Goal: Task Accomplishment & Management: Complete application form

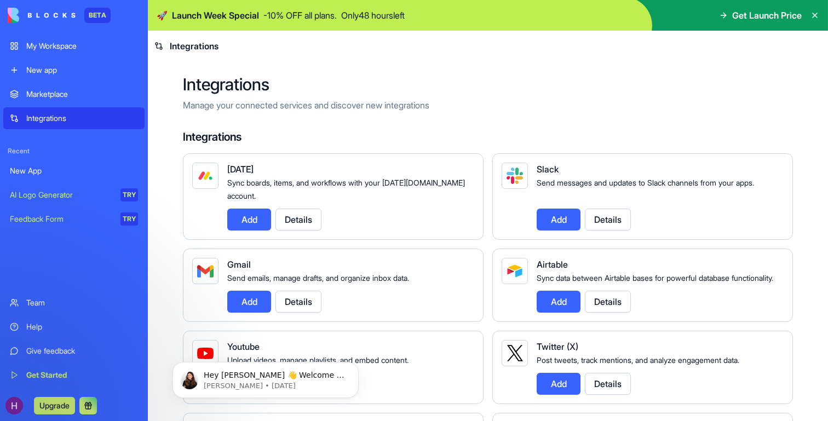
click at [70, 50] on div "My Workspace" at bounding box center [82, 46] width 112 height 11
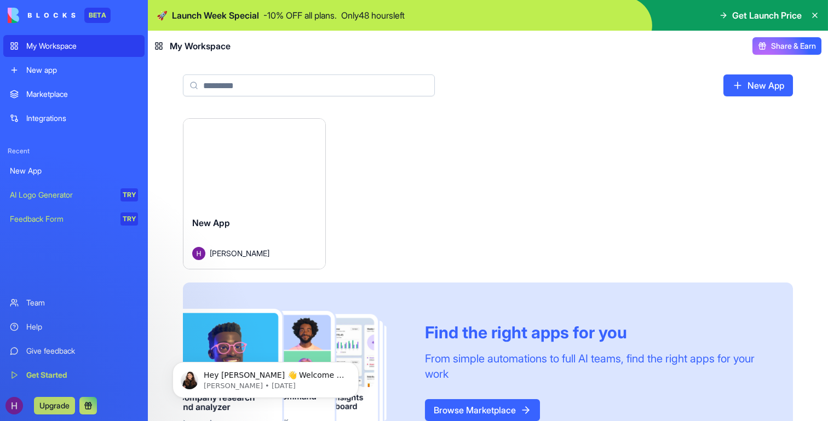
click at [63, 92] on div "Marketplace" at bounding box center [82, 94] width 112 height 11
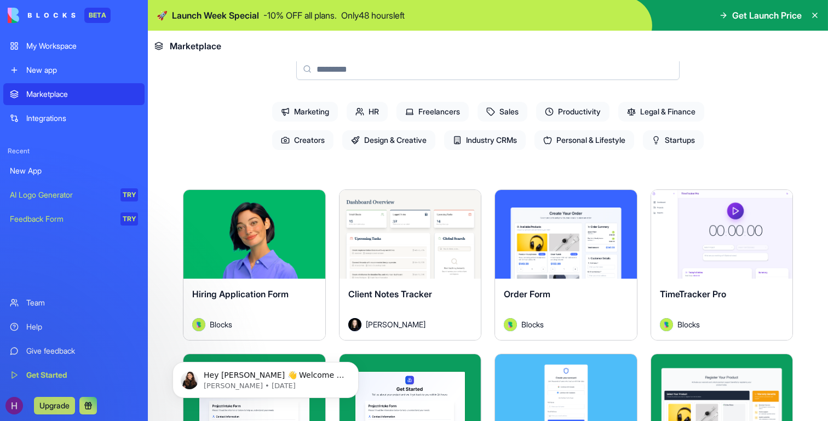
scroll to position [32, 0]
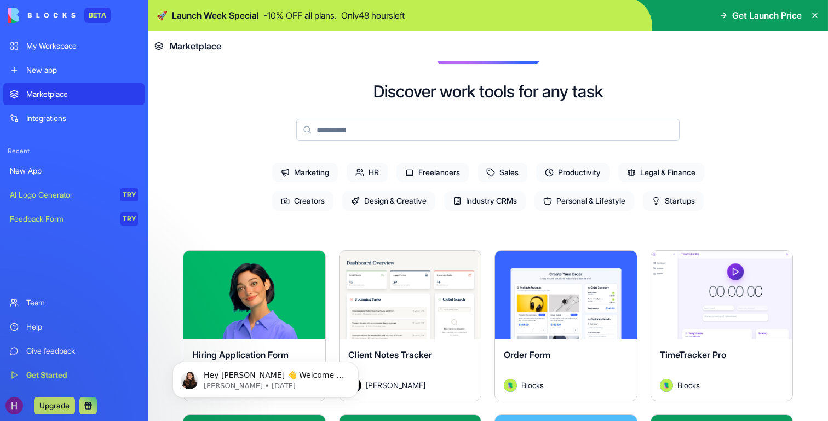
click at [369, 176] on span "HR" at bounding box center [367, 173] width 41 height 20
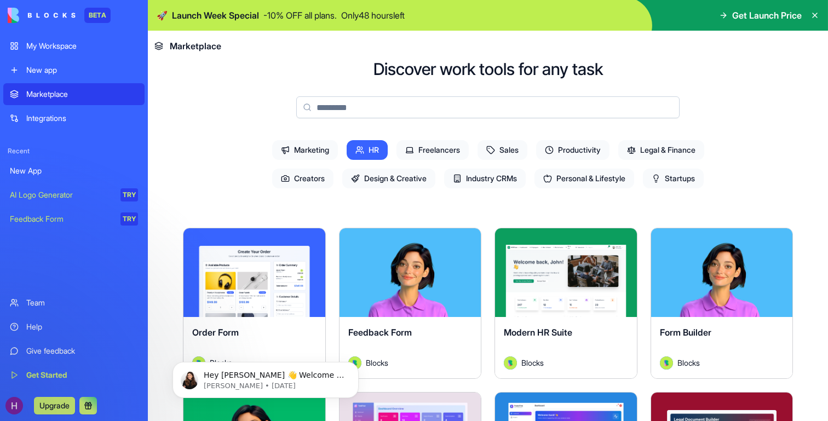
scroll to position [0, 0]
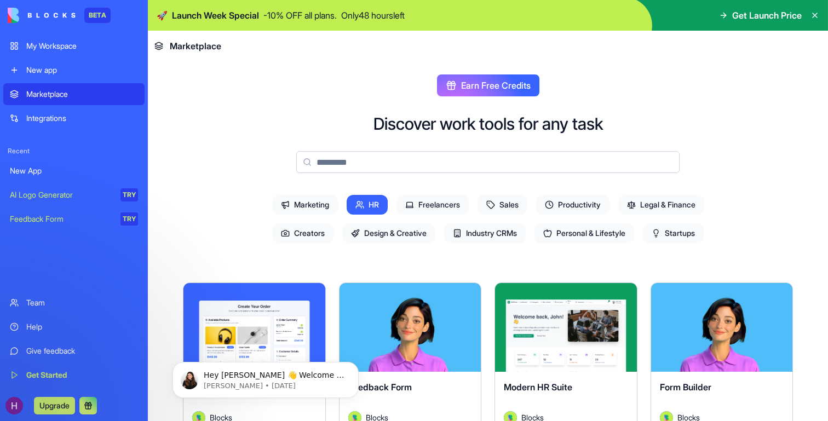
click at [75, 52] on link "My Workspace" at bounding box center [73, 46] width 141 height 22
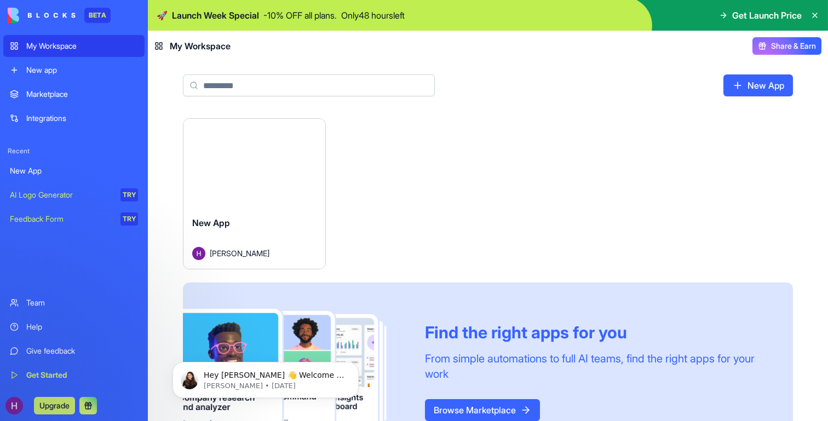
click at [282, 243] on div "New App" at bounding box center [254, 231] width 124 height 31
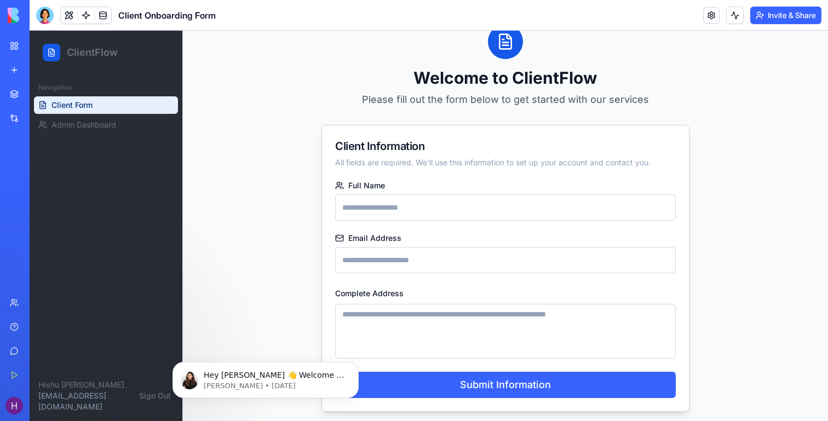
scroll to position [81, 0]
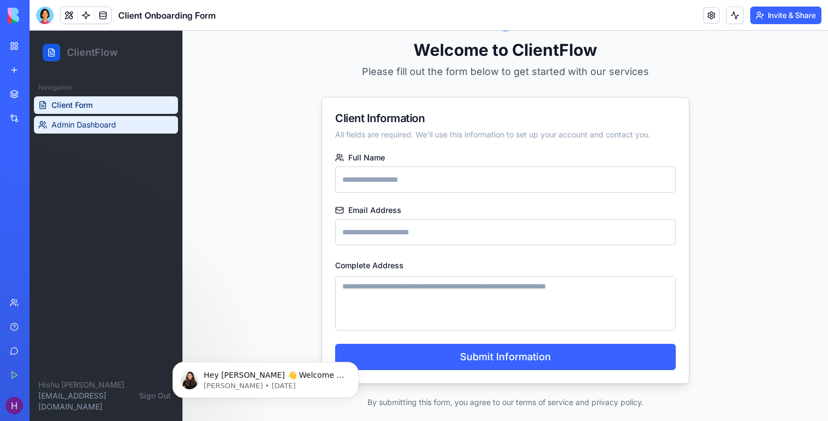
click at [99, 130] on span "Admin Dashboard" at bounding box center [84, 124] width 65 height 11
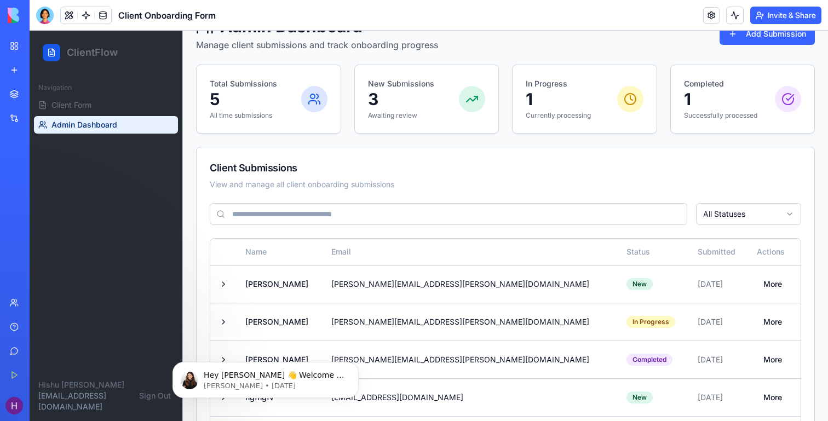
scroll to position [141, 0]
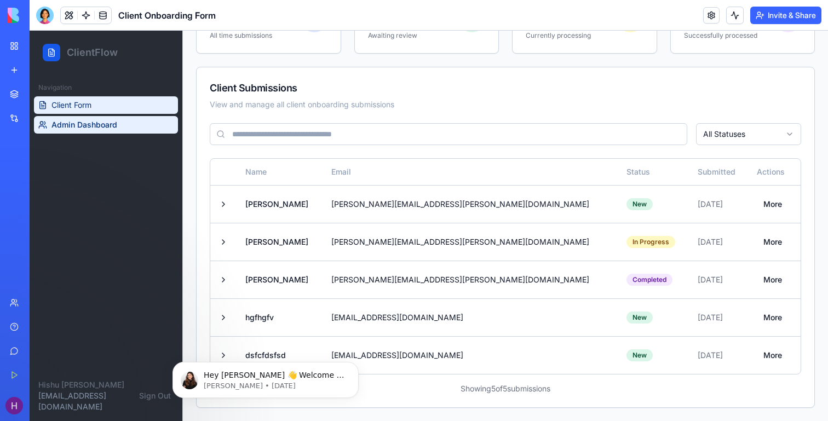
click at [116, 100] on link "Client Form" at bounding box center [106, 105] width 144 height 18
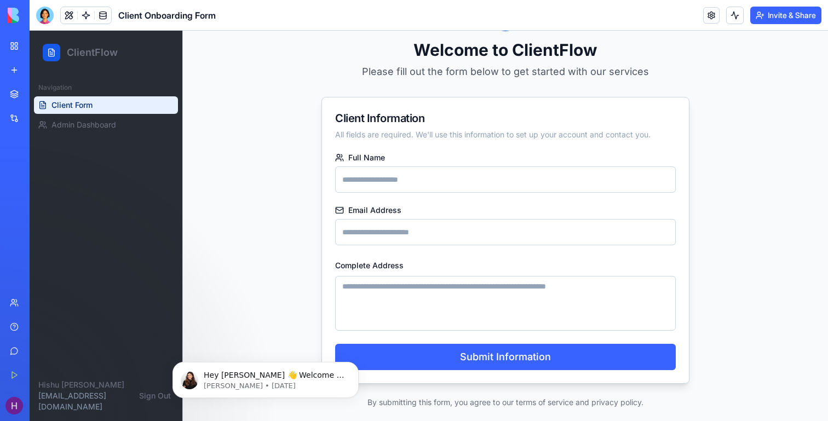
scroll to position [81, 0]
click at [370, 181] on input "Full Name" at bounding box center [505, 180] width 341 height 26
type input "*********"
click at [407, 236] on input "Email Address" at bounding box center [505, 232] width 341 height 26
type input "**********"
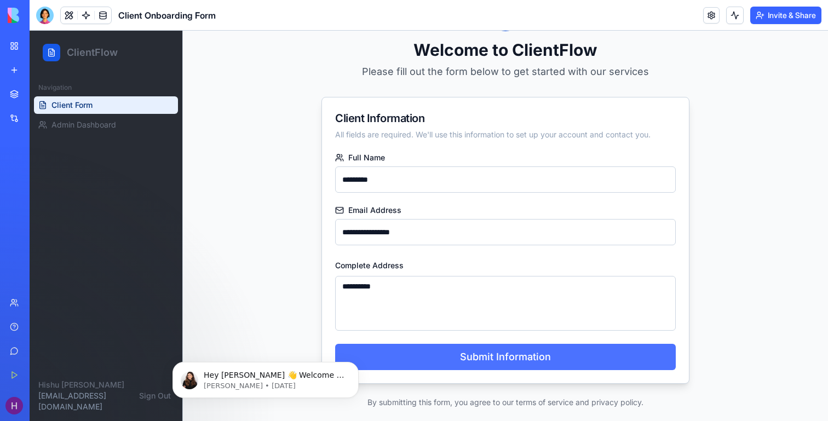
type textarea "**********"
click at [488, 355] on button "Submit Information" at bounding box center [505, 357] width 341 height 26
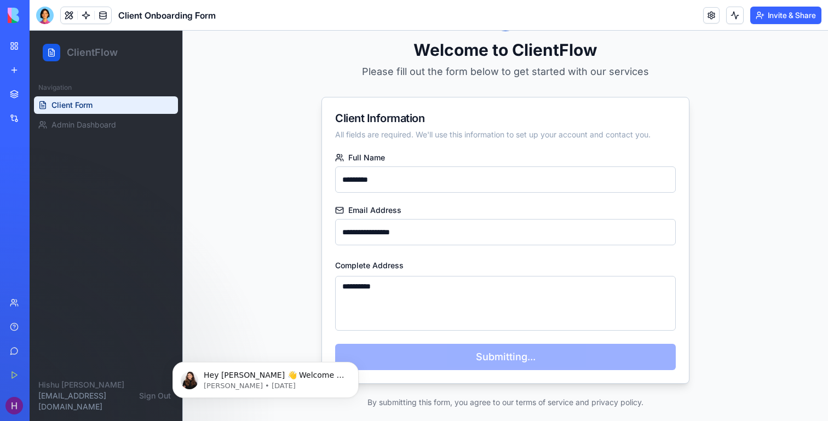
scroll to position [60, 0]
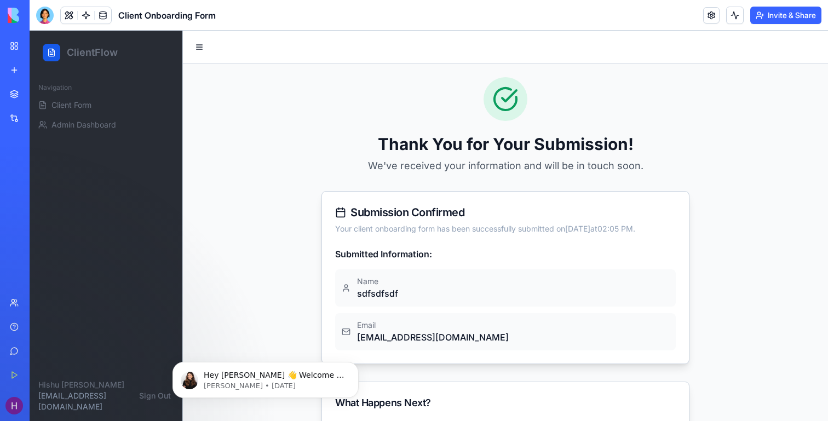
click at [15, 48] on link "My Workspace" at bounding box center [25, 46] width 44 height 22
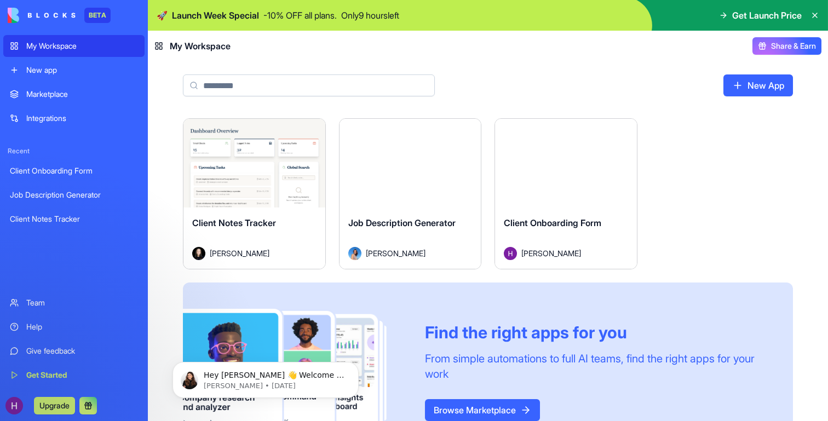
click at [54, 96] on div "Marketplace" at bounding box center [82, 94] width 112 height 11
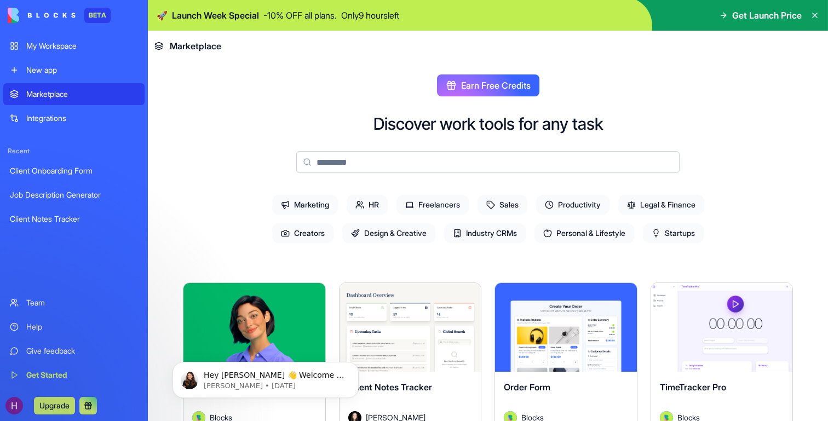
click at [61, 43] on div "My Workspace" at bounding box center [82, 46] width 112 height 11
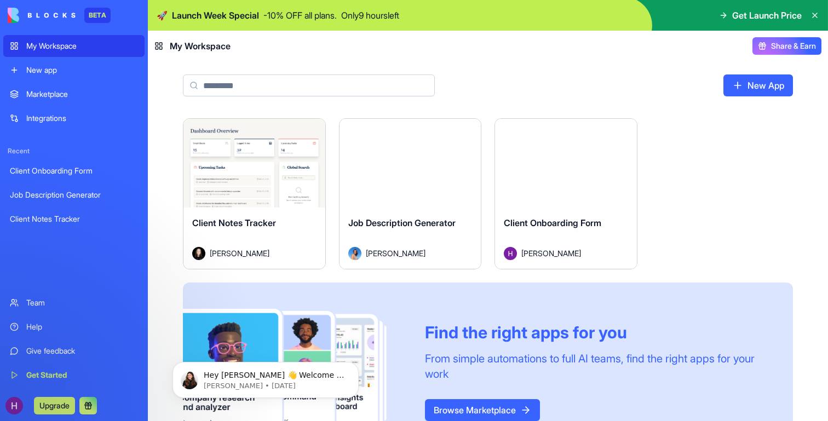
click at [51, 96] on div "Marketplace" at bounding box center [82, 94] width 112 height 11
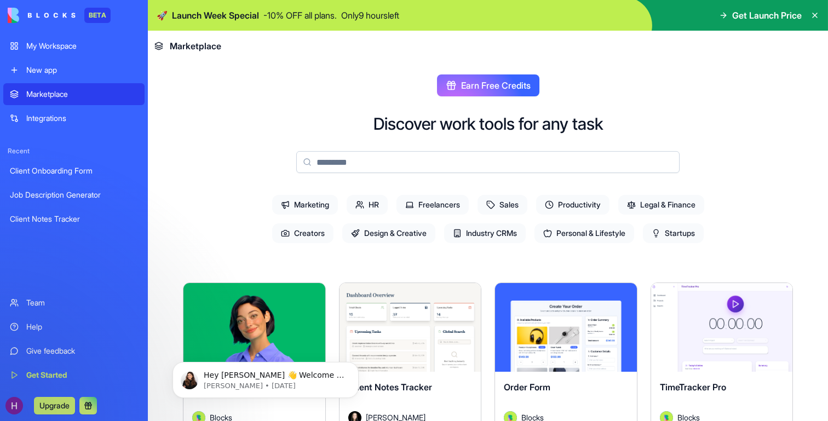
click at [355, 165] on input at bounding box center [488, 162] width 384 height 22
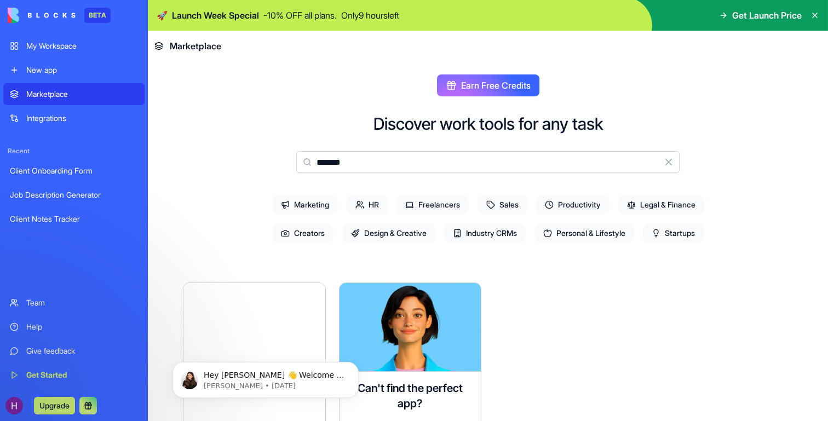
type input "*******"
click at [670, 164] on button "Clear" at bounding box center [669, 162] width 22 height 22
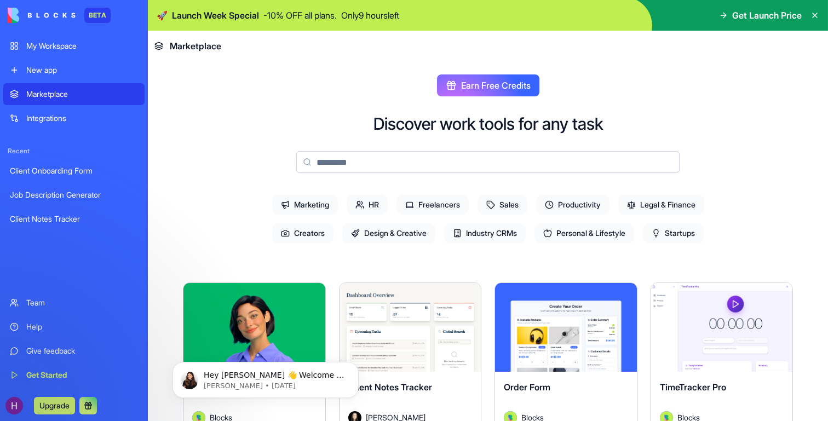
click at [494, 237] on span "Industry CRMs" at bounding box center [485, 234] width 82 height 20
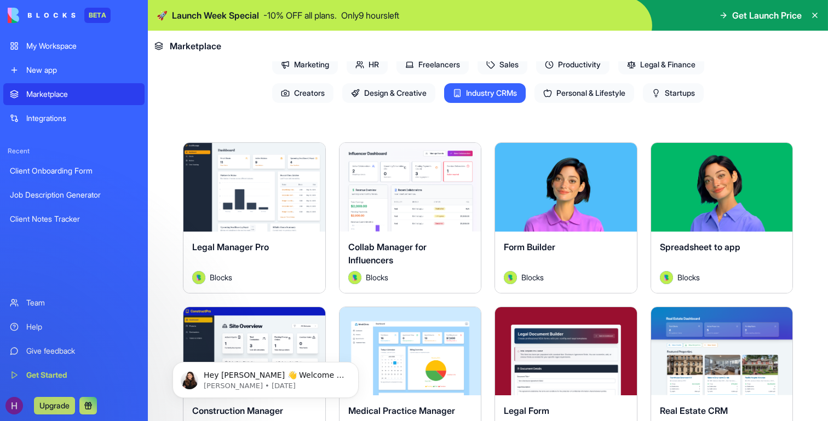
scroll to position [186, 0]
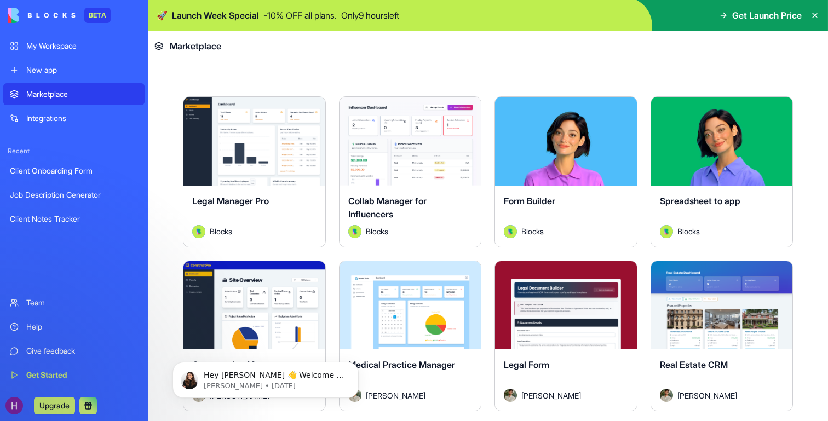
click at [49, 66] on div "New app" at bounding box center [82, 70] width 112 height 11
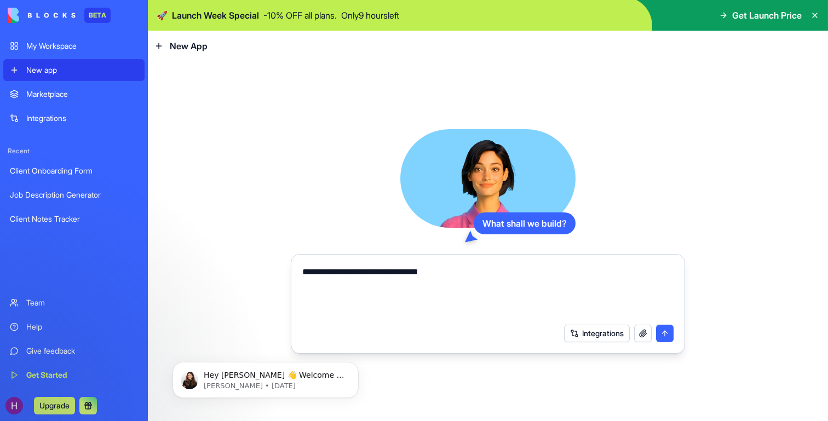
type textarea "**********"
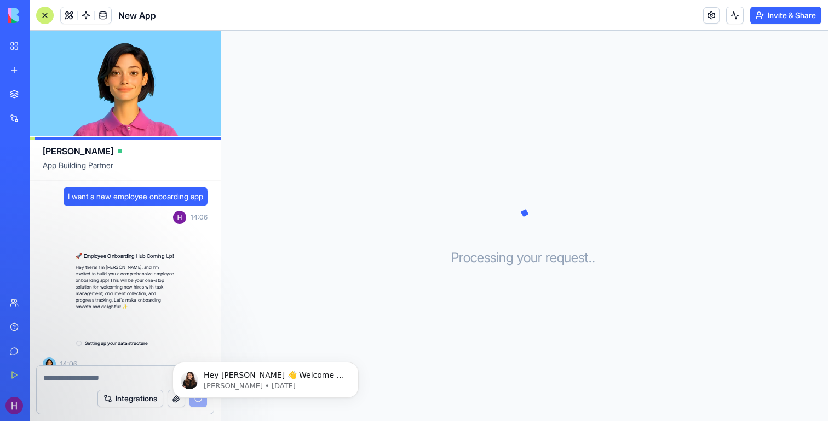
scroll to position [12, 0]
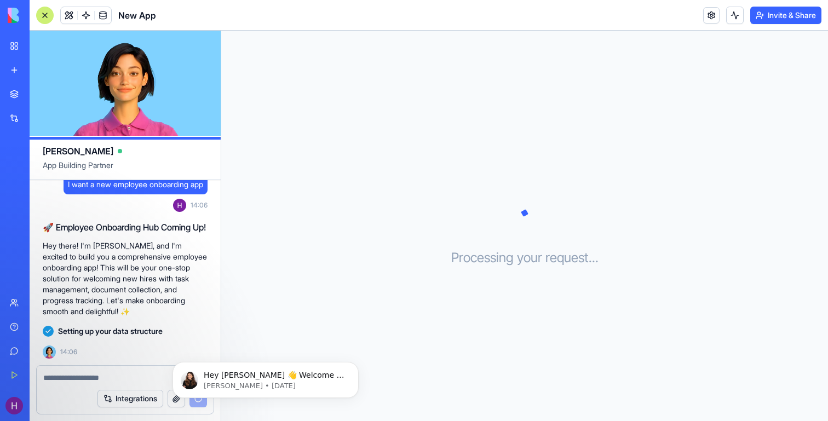
click at [18, 47] on link "My Workspace" at bounding box center [25, 46] width 44 height 22
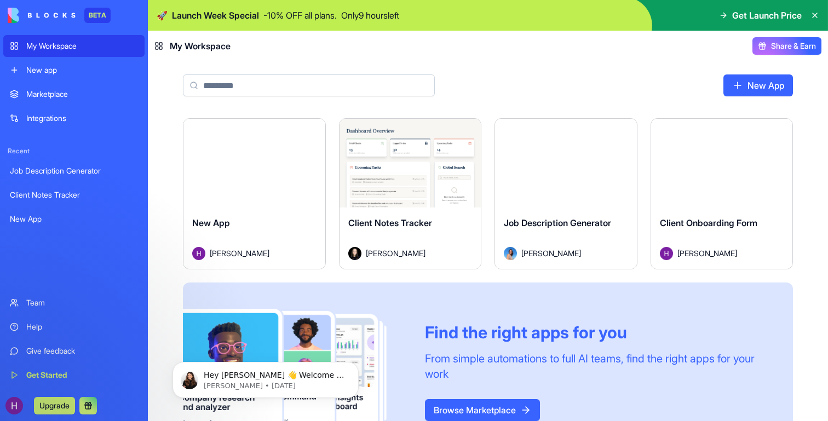
click at [277, 231] on div "New App" at bounding box center [254, 231] width 124 height 31
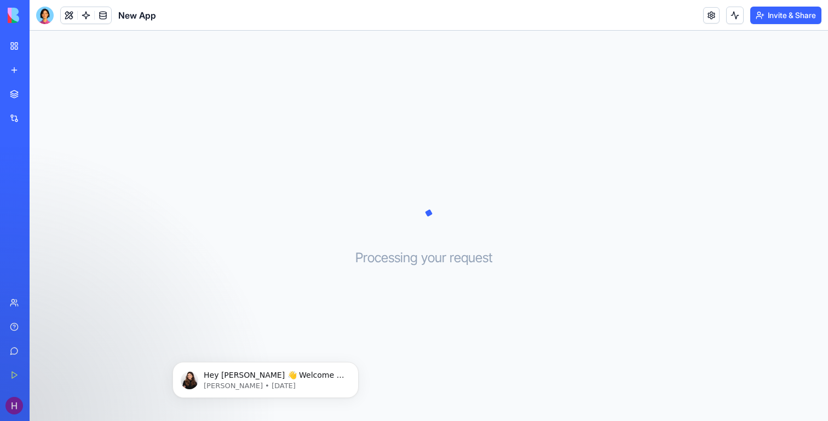
click at [47, 52] on link "My Workspace" at bounding box center [25, 46] width 44 height 22
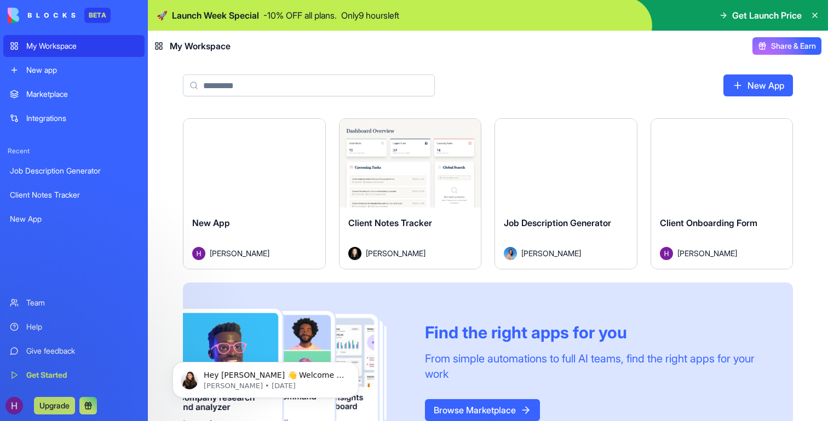
click at [708, 225] on span "Client Onboarding Form" at bounding box center [709, 223] width 98 height 11
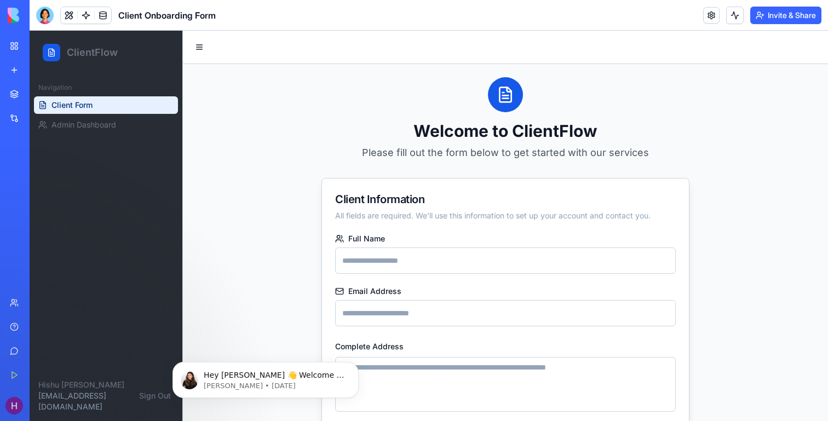
click at [383, 256] on input "Full Name" at bounding box center [505, 261] width 341 height 26
type input "*******"
click at [377, 307] on input "Email Address" at bounding box center [505, 313] width 341 height 26
type input "**********"
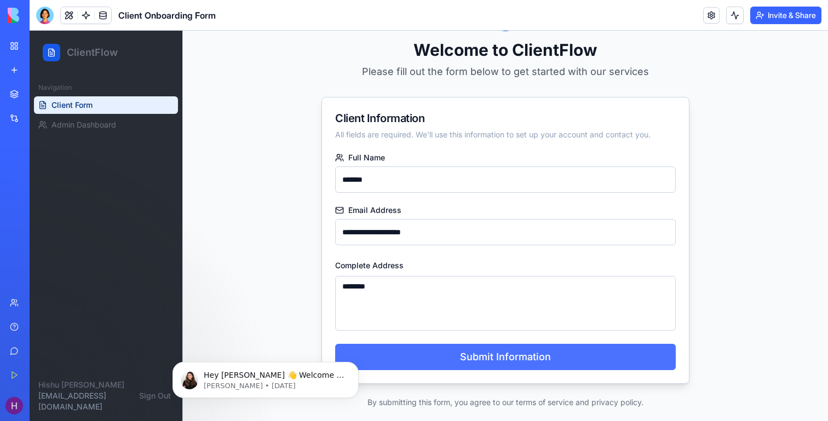
click at [488, 363] on button "Submit Information" at bounding box center [505, 357] width 341 height 26
type textarea "**********"
click at [486, 362] on button "Submit Information" at bounding box center [505, 357] width 341 height 26
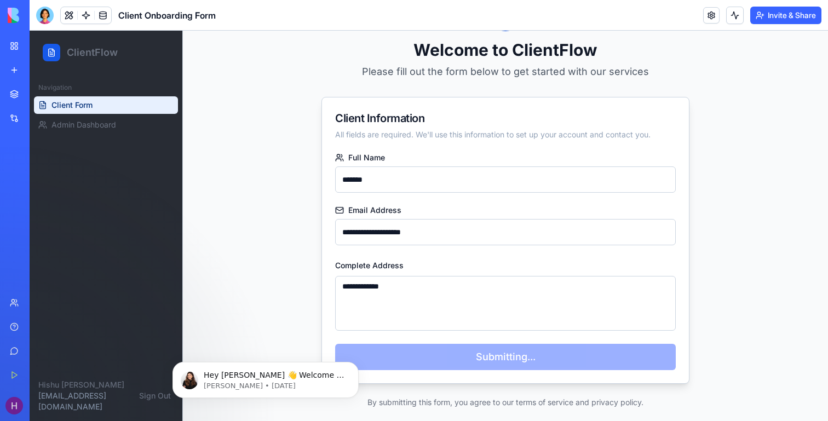
scroll to position [60, 0]
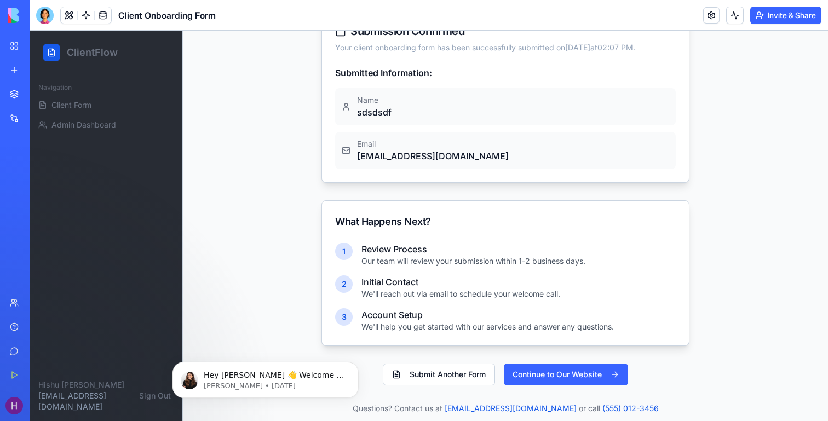
scroll to position [197, 0]
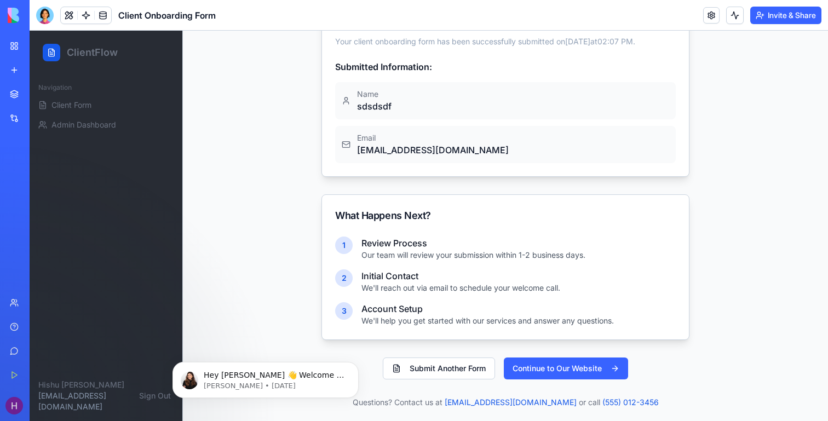
click at [20, 98] on link "Marketplace" at bounding box center [25, 94] width 44 height 22
click at [47, 124] on link "Integrations" at bounding box center [25, 118] width 44 height 22
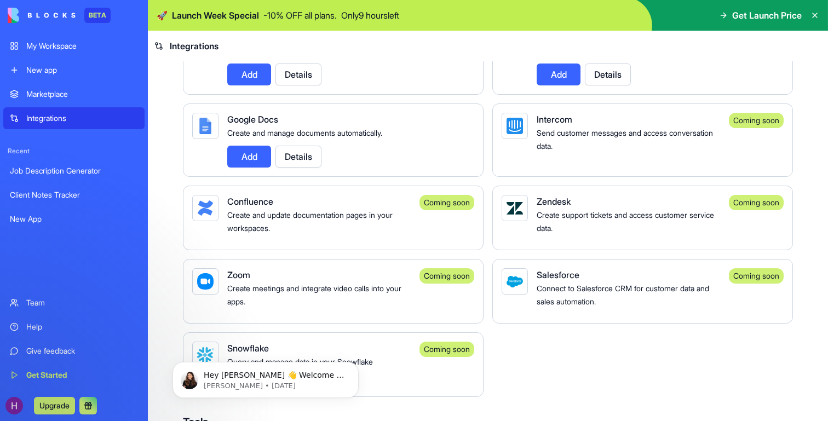
scroll to position [717, 0]
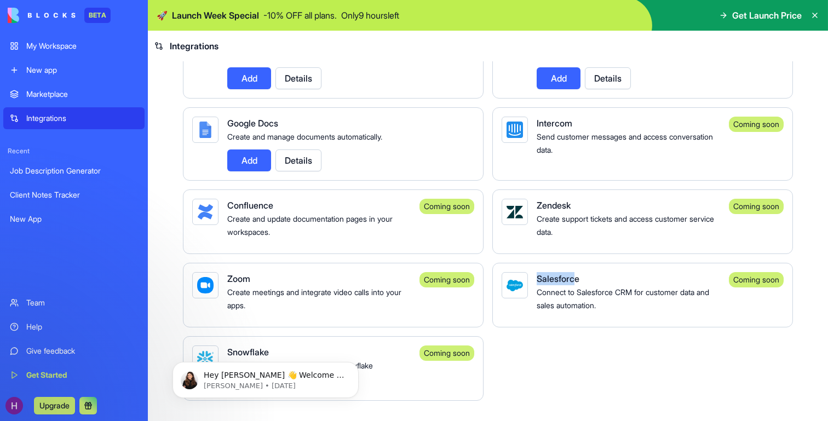
drag, startPoint x: 539, startPoint y: 331, endPoint x: 578, endPoint y: 328, distance: 39.1
click at [578, 284] on span "Salesforce" at bounding box center [558, 278] width 43 height 11
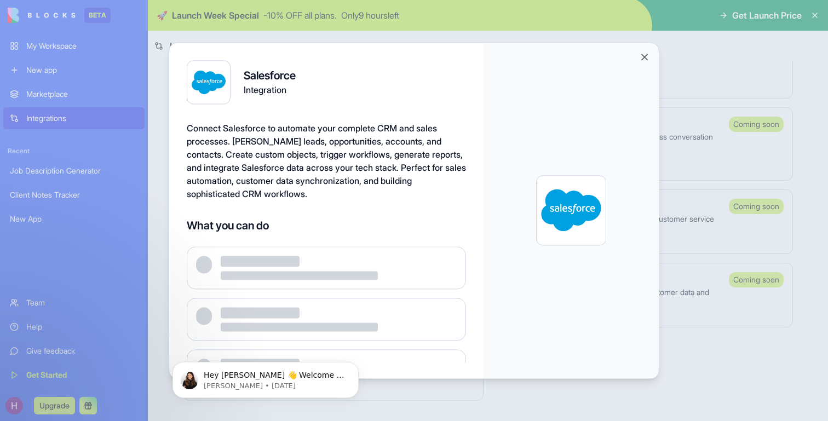
click at [650, 58] on button "Close" at bounding box center [644, 57] width 11 height 11
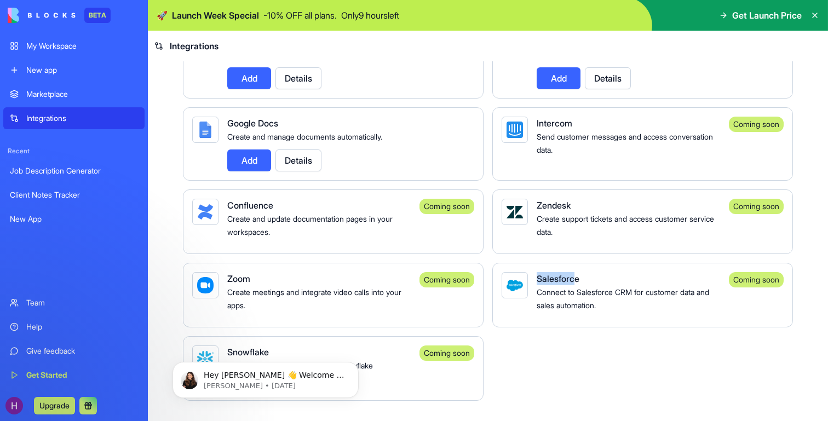
click at [55, 51] on div "My Workspace" at bounding box center [82, 46] width 112 height 11
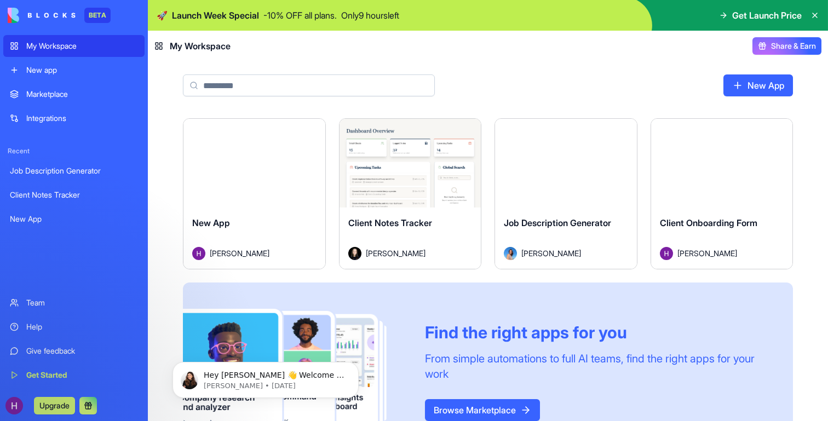
click at [696, 225] on span "Client Onboarding Form" at bounding box center [709, 223] width 98 height 11
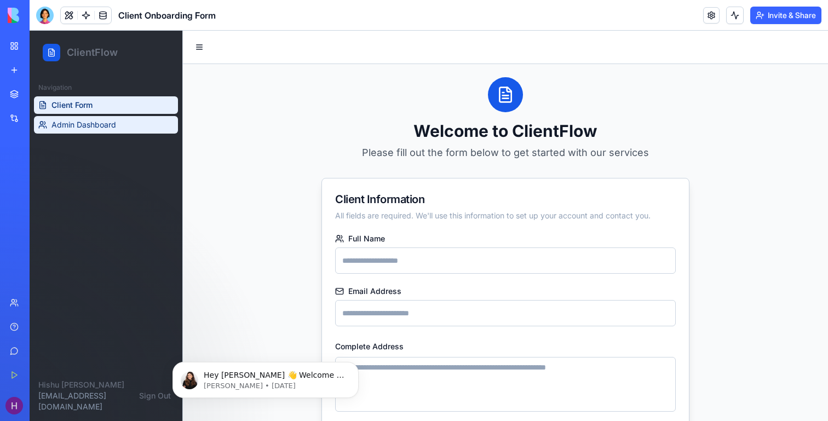
click at [84, 124] on span "Admin Dashboard" at bounding box center [84, 124] width 65 height 11
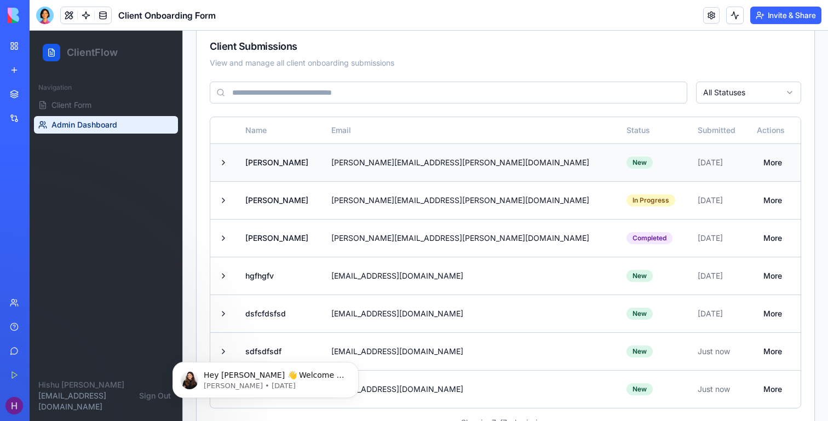
scroll to position [209, 0]
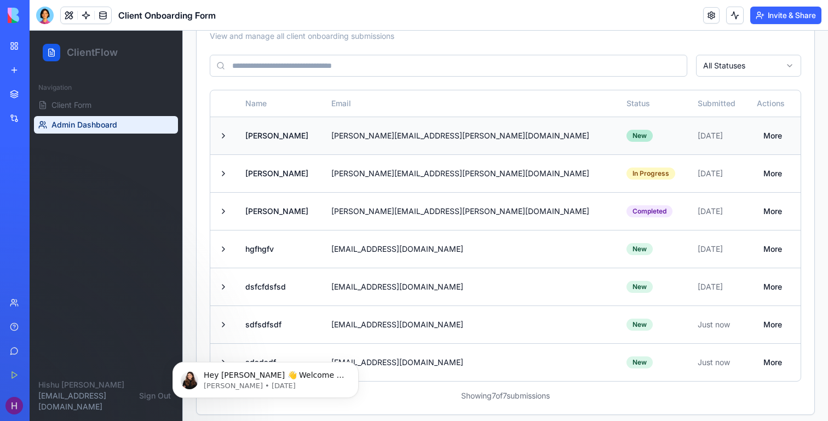
click at [627, 134] on div "New" at bounding box center [640, 136] width 26 height 12
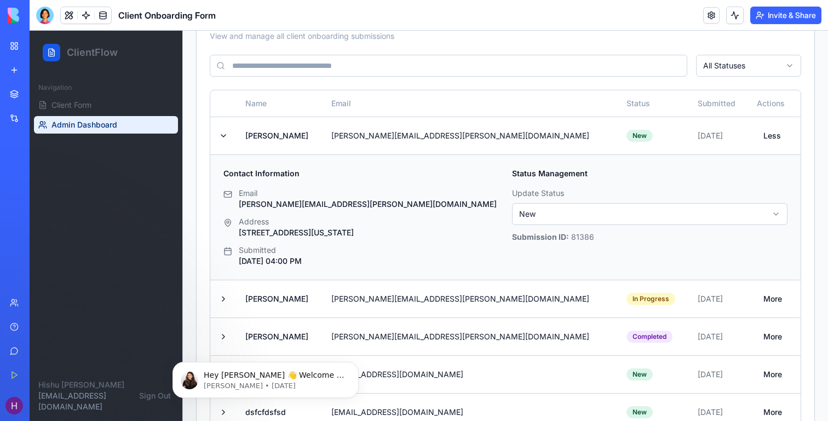
click at [551, 217] on html "ClientFlow Navigation Client Form Admin Dashboard [PERSON_NAME] [EMAIL_ADDRESS]…" at bounding box center [429, 187] width 799 height 733
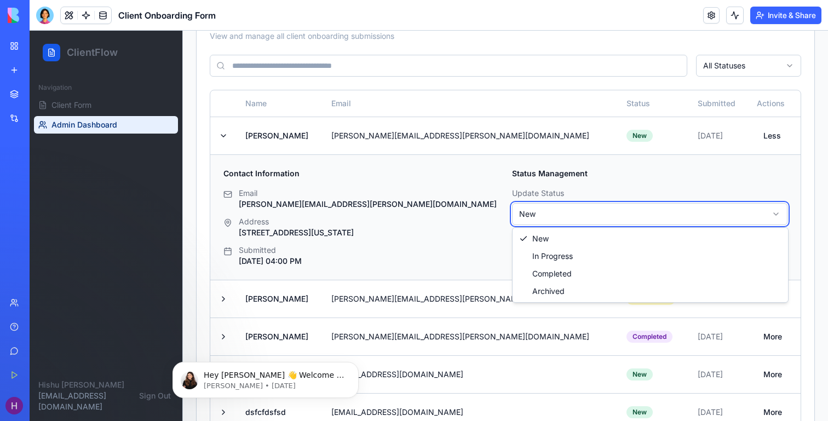
click at [456, 104] on html "ClientFlow Navigation Client Form Admin Dashboard [PERSON_NAME] [EMAIL_ADDRESS]…" at bounding box center [429, 187] width 799 height 733
